Goal: Information Seeking & Learning: Learn about a topic

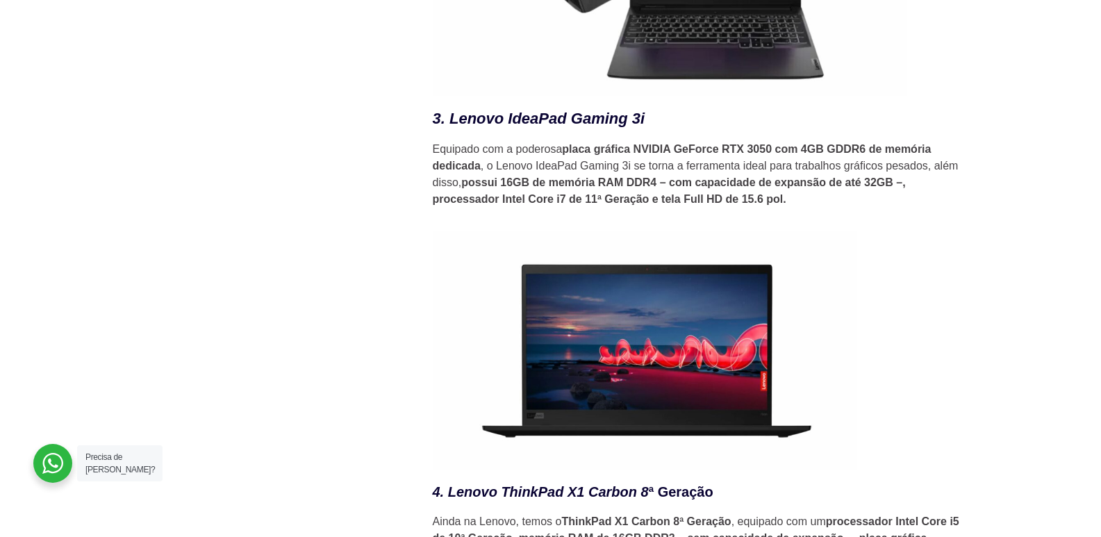
scroll to position [2918, 0]
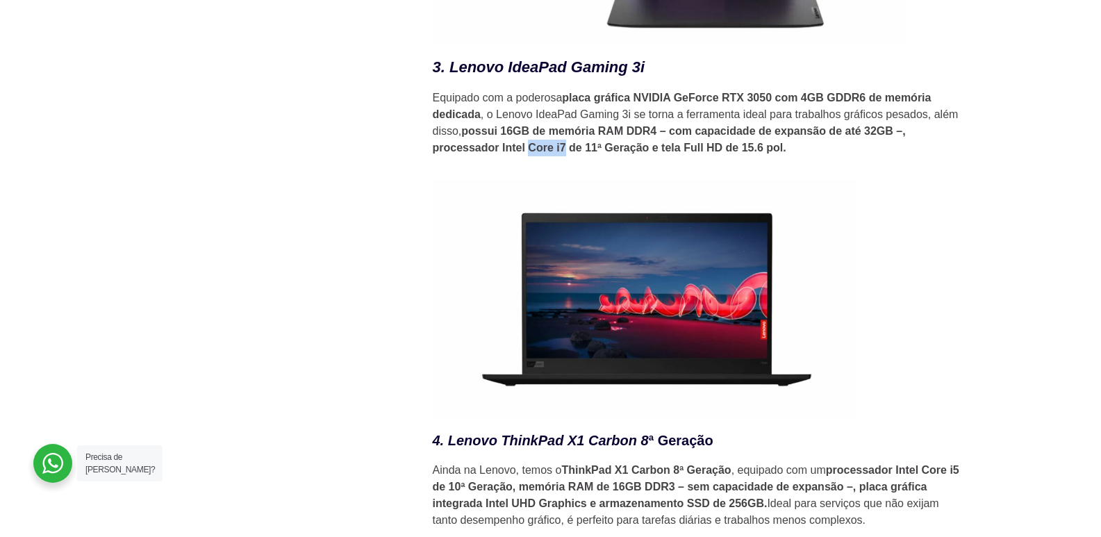
drag, startPoint x: 565, startPoint y: 152, endPoint x: 531, endPoint y: 154, distance: 34.1
click at [531, 154] on strong "possui 16GB de memória RAM DDR4 – com capacidade de expansão de até 32GB –, pro…" at bounding box center [669, 139] width 473 height 28
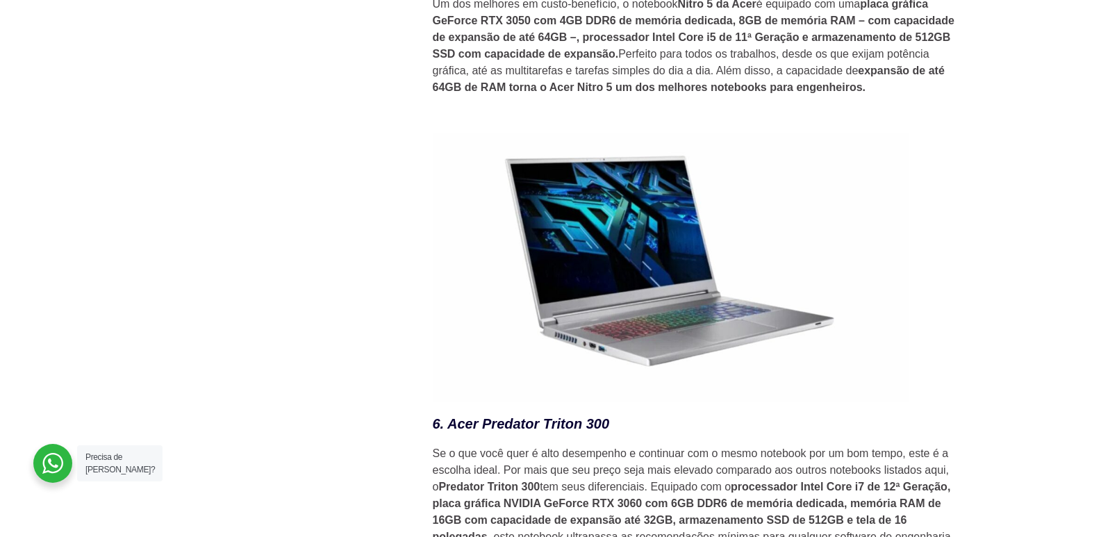
scroll to position [3960, 0]
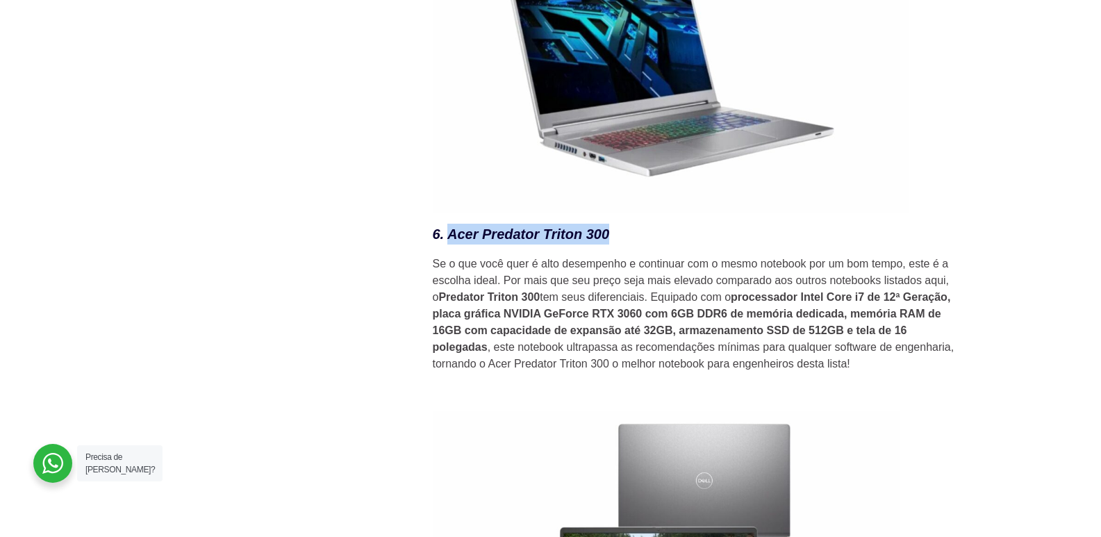
drag, startPoint x: 608, startPoint y: 243, endPoint x: 451, endPoint y: 247, distance: 157.1
click at [451, 242] on em "6. Acer Predator Triton 300" at bounding box center [521, 233] width 177 height 15
copy em "Acer Predator Triton 300"
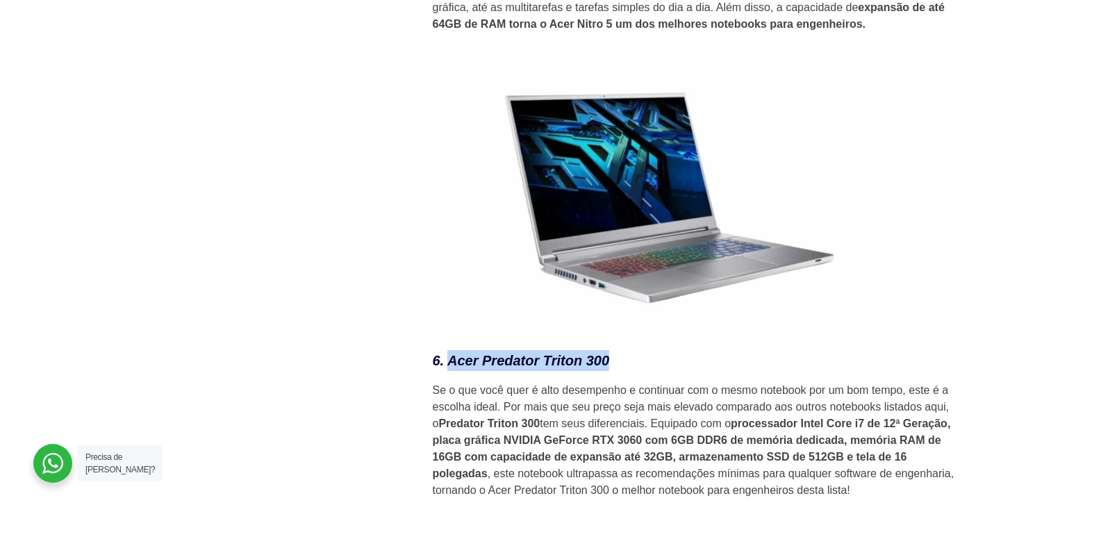
scroll to position [3821, 0]
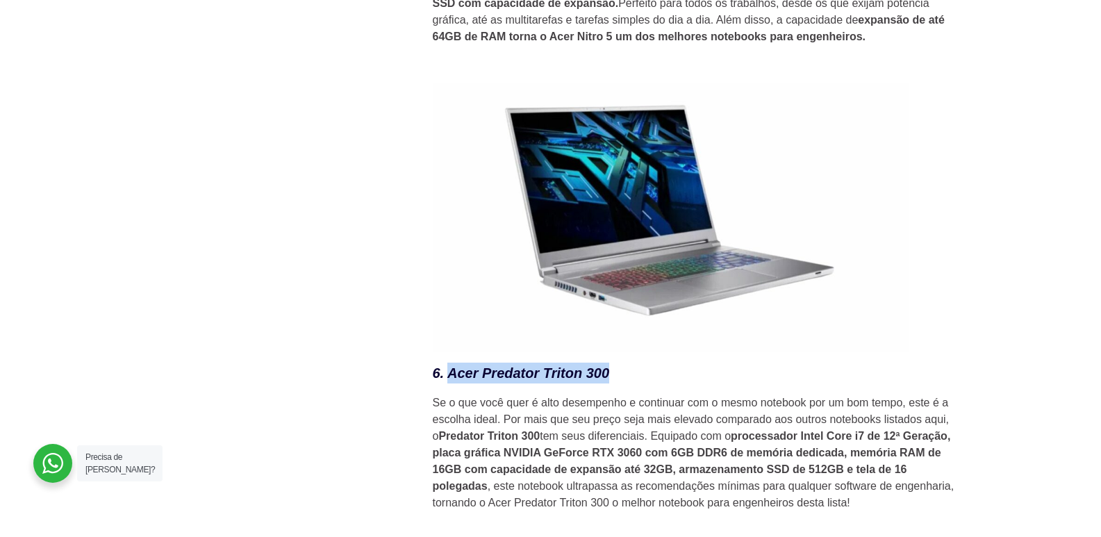
click at [852, 177] on img at bounding box center [671, 217] width 477 height 269
click at [799, 151] on img at bounding box center [671, 217] width 477 height 269
click at [452, 350] on img at bounding box center [671, 217] width 477 height 269
click at [484, 381] on em "6. Acer Predator Triton 300" at bounding box center [521, 372] width 177 height 15
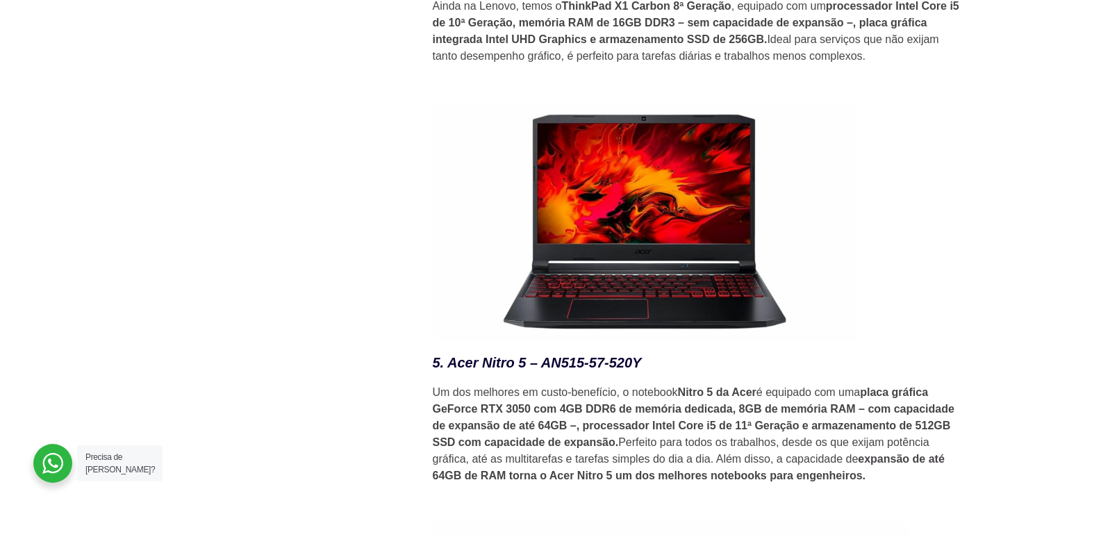
scroll to position [3404, 0]
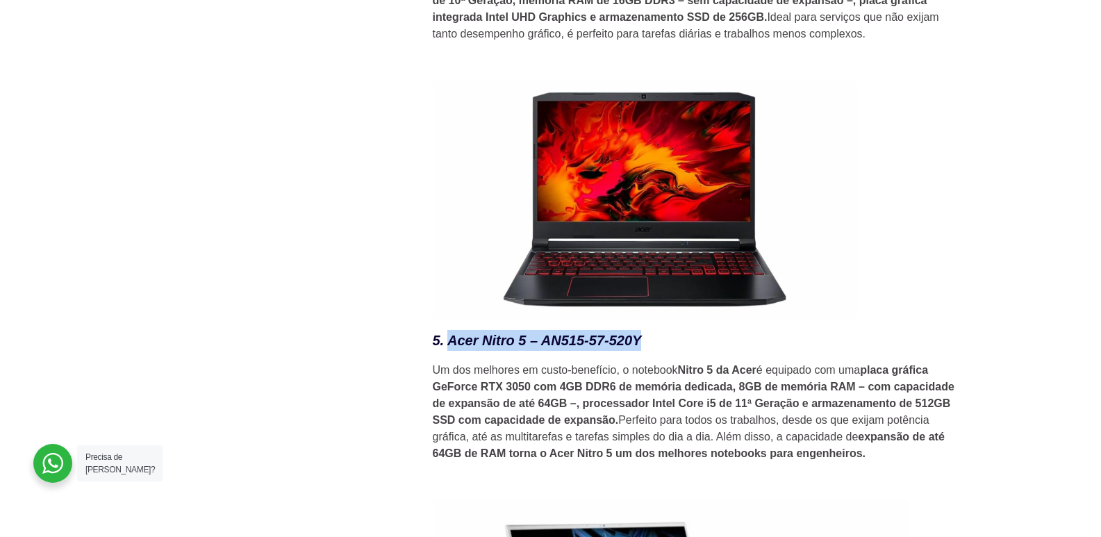
drag, startPoint x: 451, startPoint y: 352, endPoint x: 641, endPoint y: 339, distance: 190.1
click at [641, 339] on h3 "5. Acer Nitro 5 – AN515-57-520Y" at bounding box center [697, 340] width 528 height 21
copy em "Acer Nitro 5 – AN515-57-520Y"
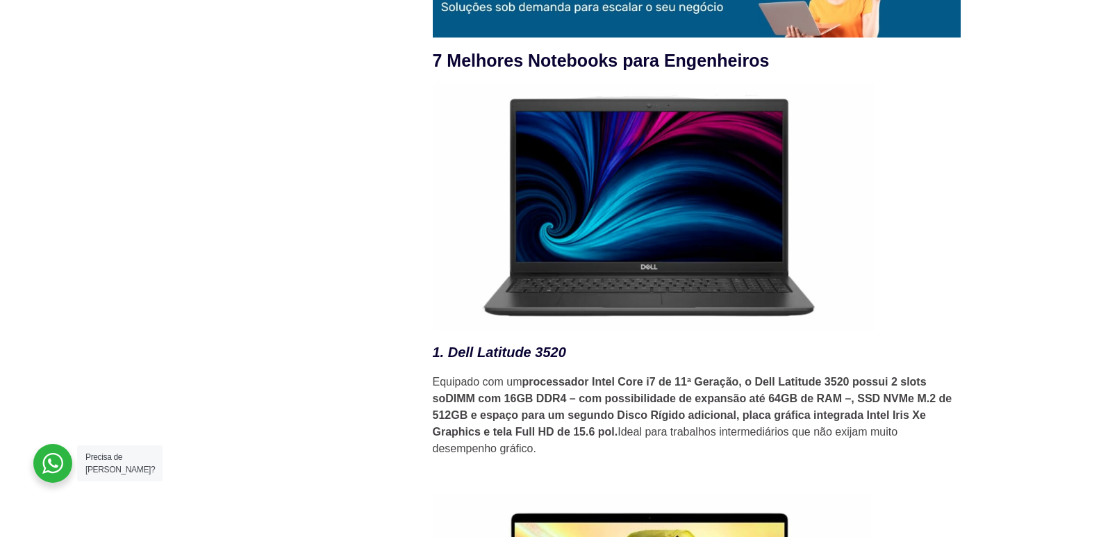
scroll to position [1876, 0]
